Goal: Information Seeking & Learning: Learn about a topic

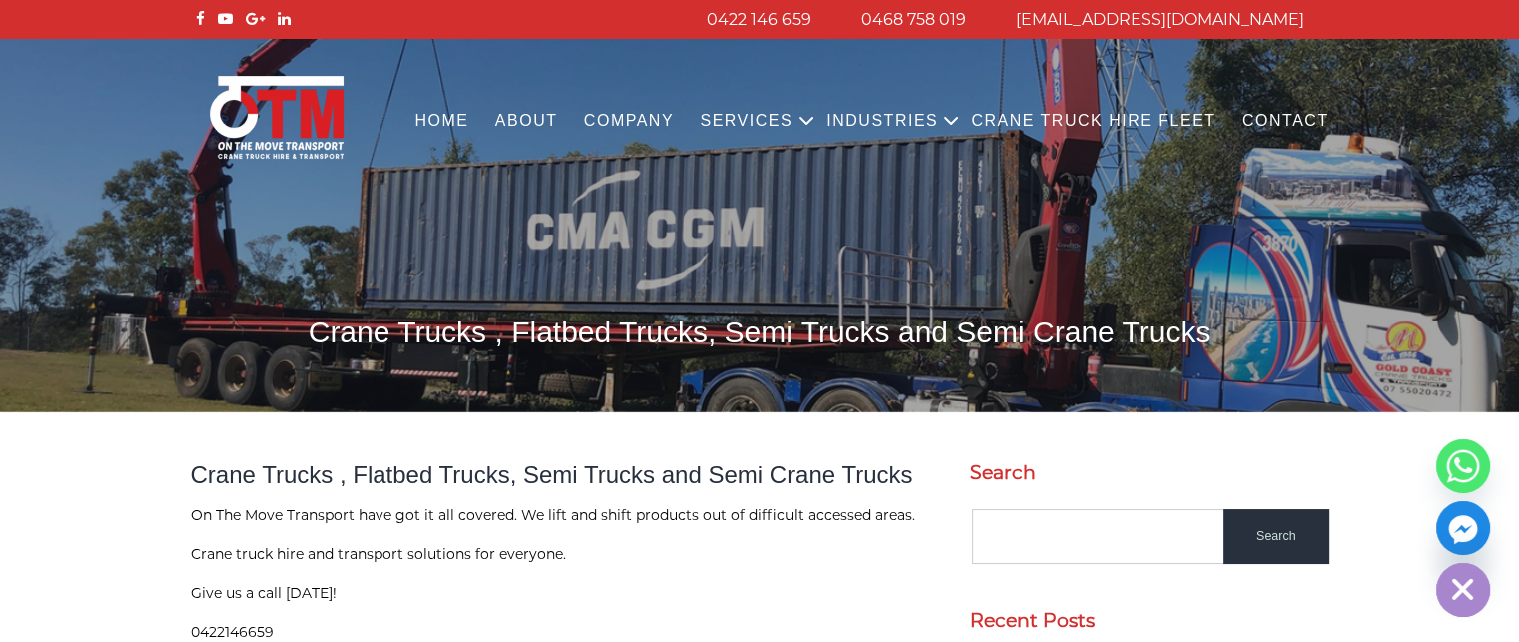
click at [1078, 119] on link "Crane Truck Hire Fleet" at bounding box center [1093, 121] width 272 height 55
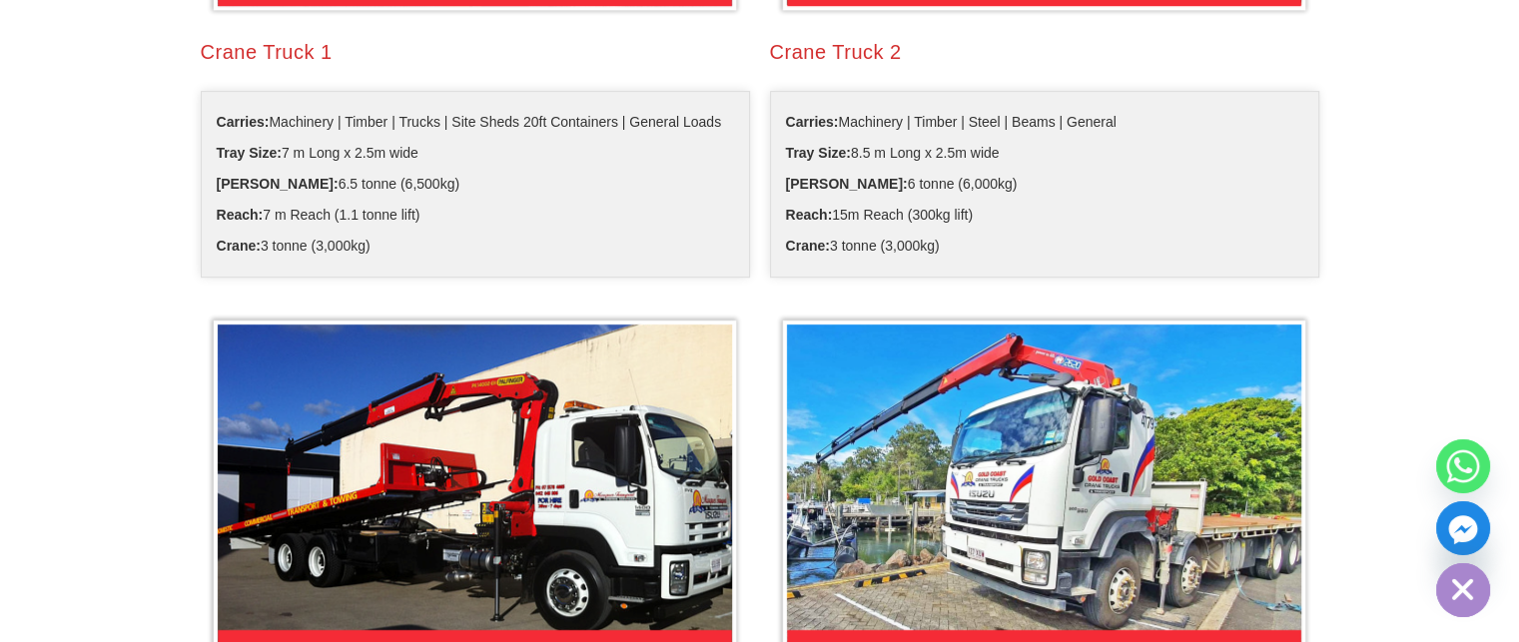
scroll to position [899, 0]
